Goal: Ask a question

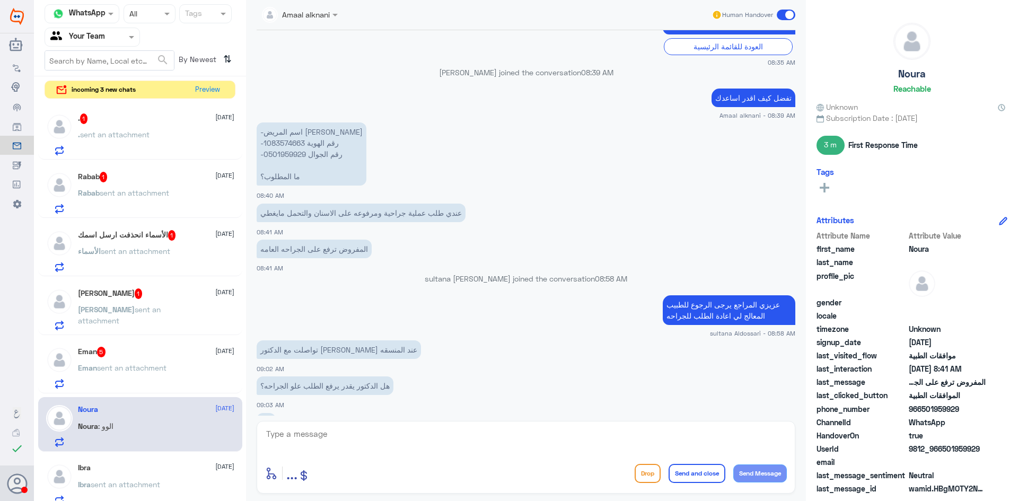
scroll to position [528, 0]
